Goal: Information Seeking & Learning: Learn about a topic

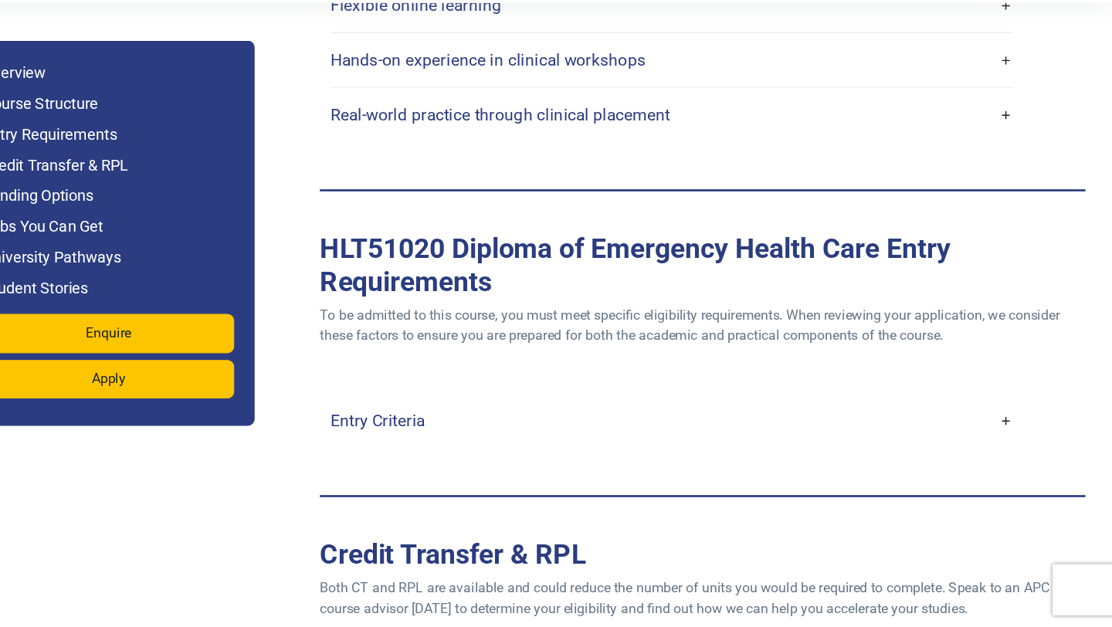
scroll to position [4052, 0]
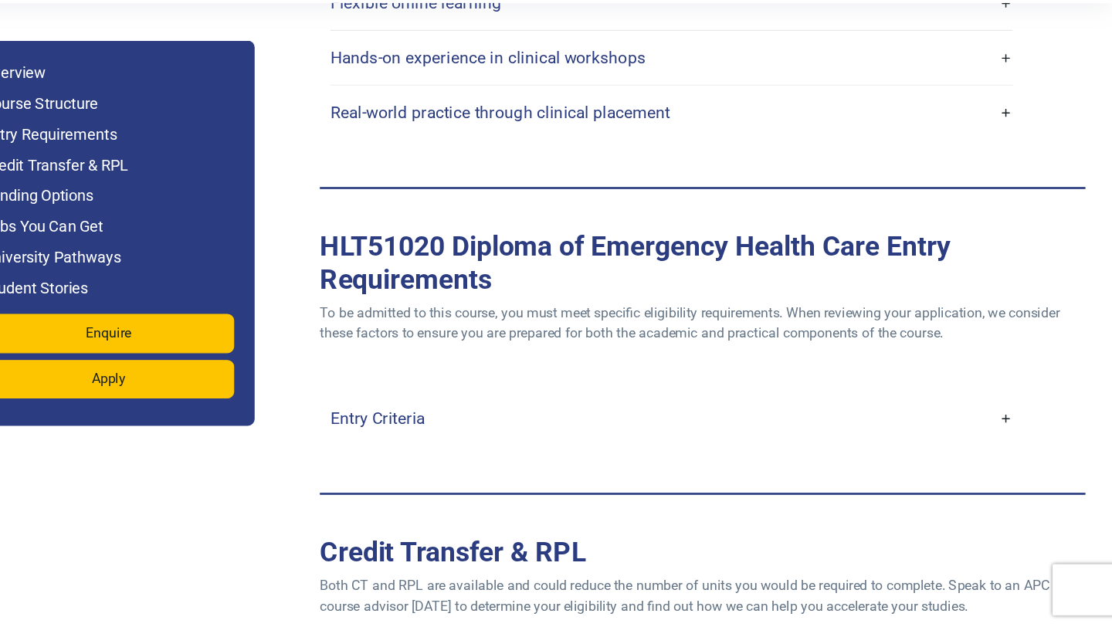
click at [1026, 414] on div "Entry Criteria Age : Applicants must be at least 16 years old (parental consent…" at bounding box center [741, 438] width 673 height 49
click at [1020, 420] on link "Entry Criteria" at bounding box center [713, 438] width 617 height 36
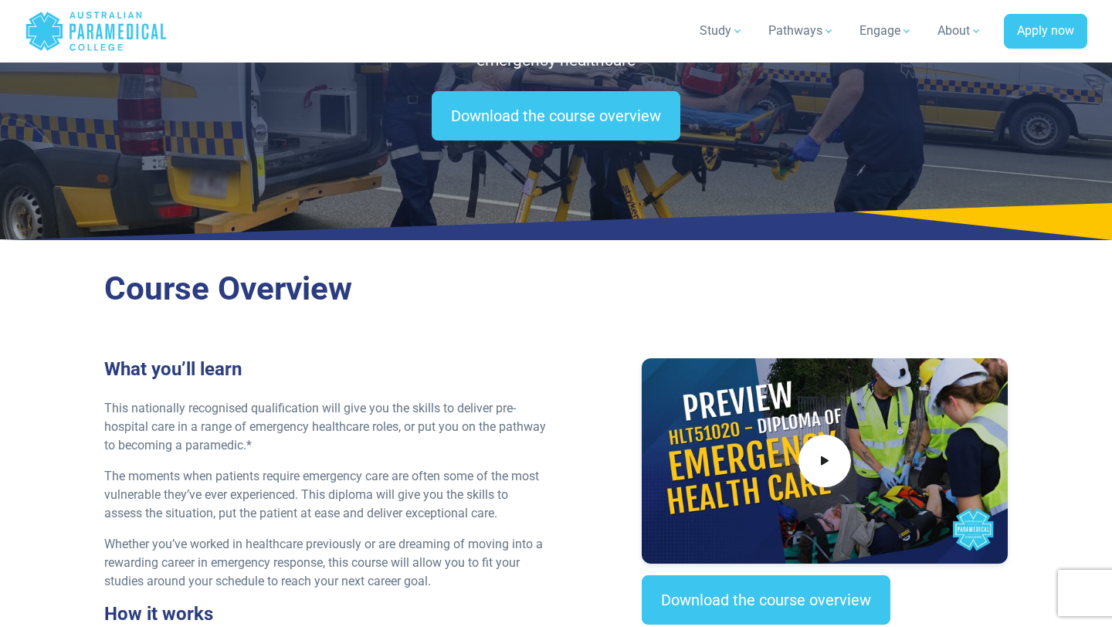
scroll to position [0, 0]
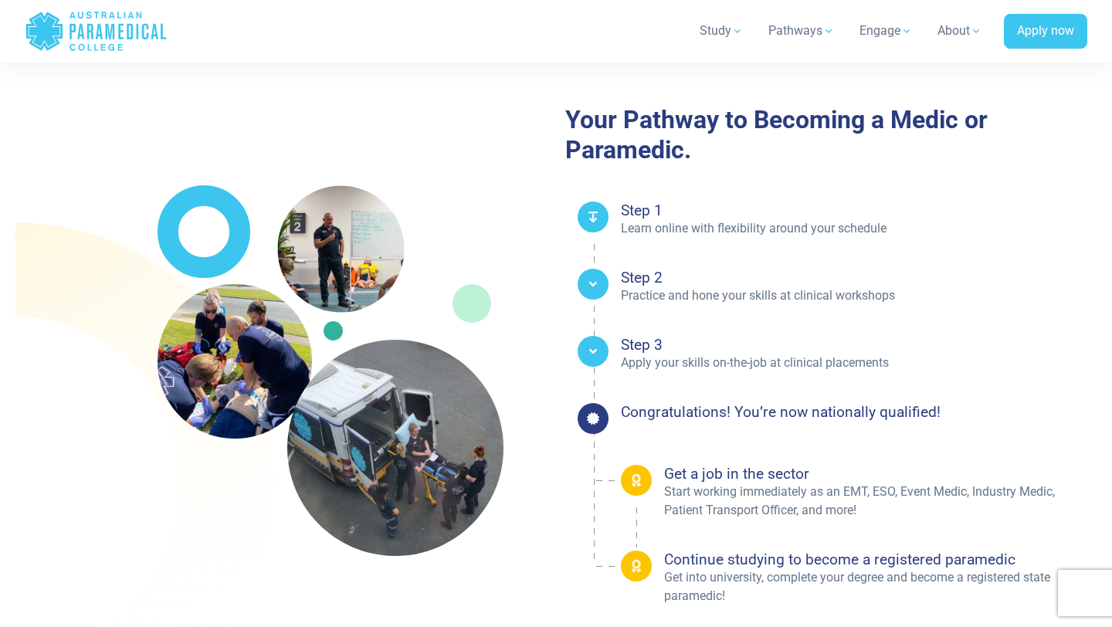
scroll to position [2353, 0]
click at [598, 272] on div at bounding box center [593, 283] width 31 height 31
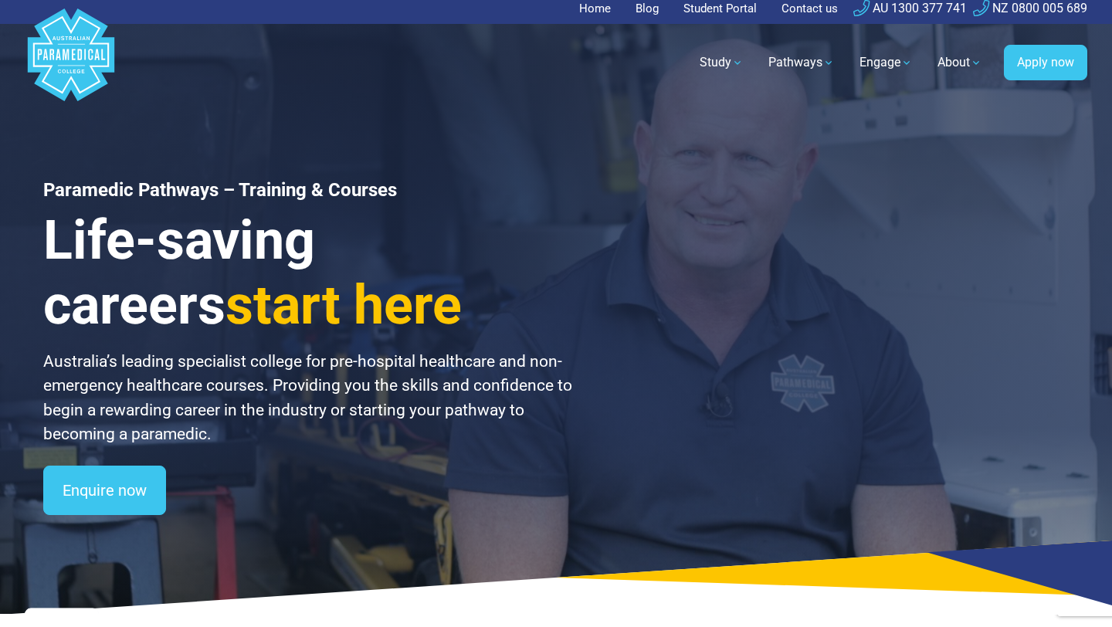
scroll to position [8, 0]
